Goal: Transaction & Acquisition: Purchase product/service

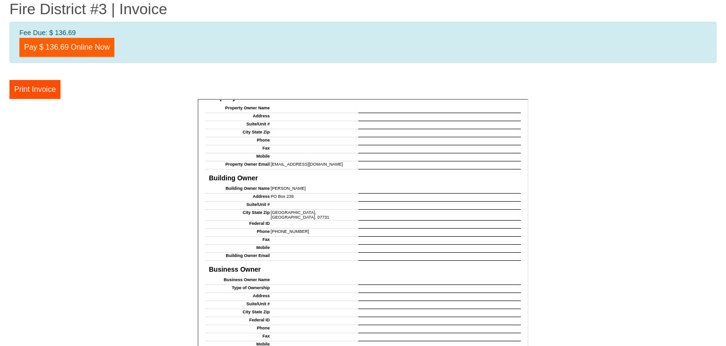
click at [69, 46] on link "Pay $ 136.69 Online Now" at bounding box center [66, 47] width 95 height 19
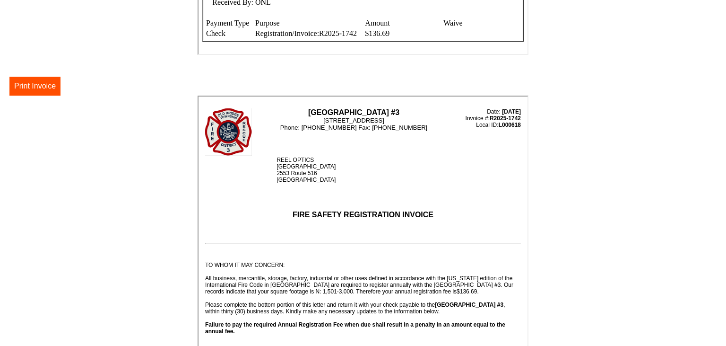
scroll to position [102, 0]
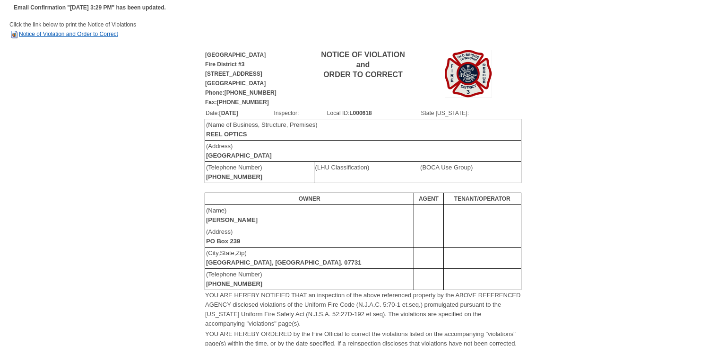
click at [83, 35] on link "Notice of Violation and Order to Correct" at bounding box center [63, 34] width 109 height 7
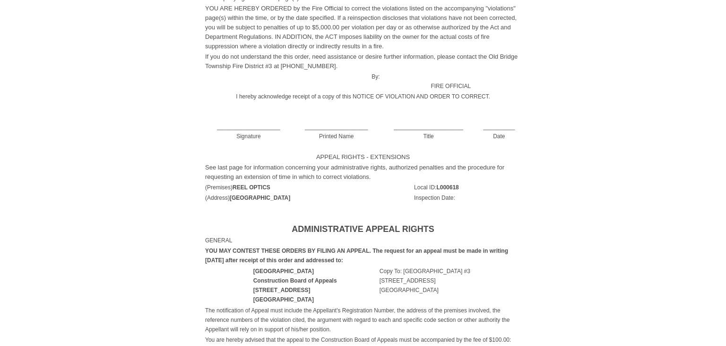
scroll to position [299, 0]
